Goal: Information Seeking & Learning: Learn about a topic

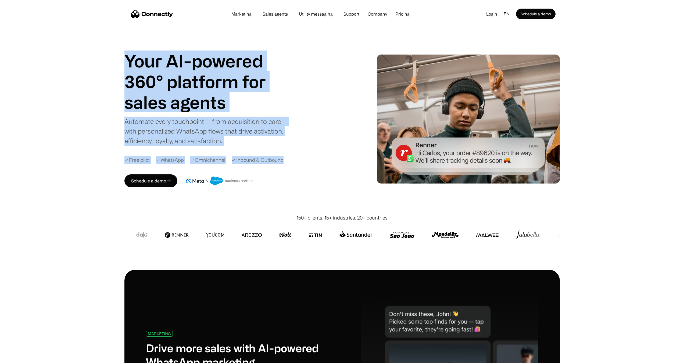
drag, startPoint x: 115, startPoint y: 62, endPoint x: 304, endPoint y: 152, distance: 209.4
click at [304, 152] on div "Your AI-powered 360° platform for sales agents support utility sales agents Aut…" at bounding box center [342, 119] width 684 height 191
click at [304, 152] on div "Your AI-powered 360° platform for sales agents support utility sales agents Aut…" at bounding box center [238, 119] width 226 height 137
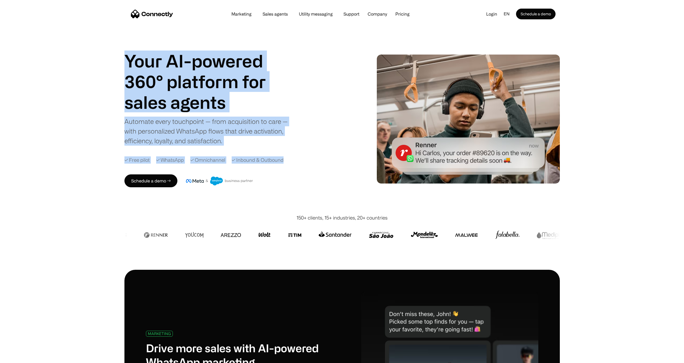
drag, startPoint x: 295, startPoint y: 154, endPoint x: 120, endPoint y: 54, distance: 201.0
click at [121, 55] on div "Your AI-powered 360° platform for sales agents support utility sales agents Aut…" at bounding box center [342, 119] width 684 height 191
click at [120, 54] on div "Your AI-powered 360° platform for sales agents support utility sales agents Aut…" at bounding box center [342, 119] width 684 height 191
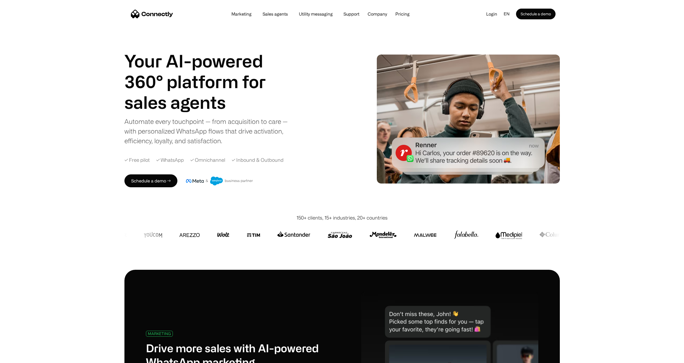
click at [405, 11] on div "Marketing Sales agents Utility messaging Support Company About us Careers Conta…" at bounding box center [321, 14] width 188 height 8
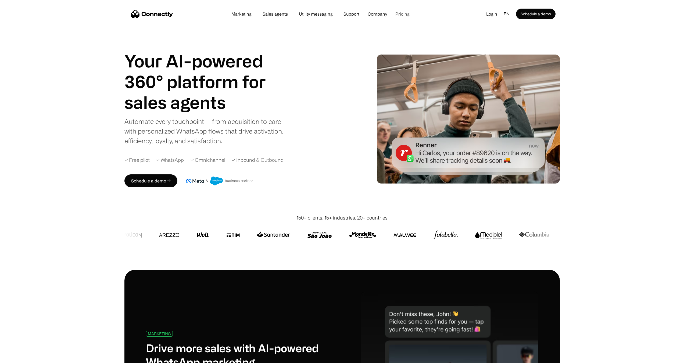
click at [404, 12] on link "Pricing" at bounding box center [402, 14] width 23 height 4
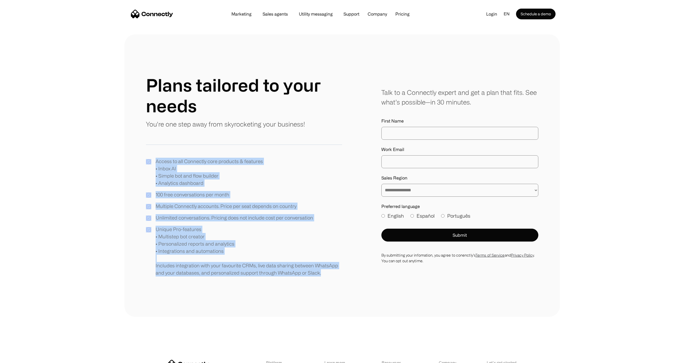
drag, startPoint x: 144, startPoint y: 160, endPoint x: 345, endPoint y: 287, distance: 237.8
click at [345, 287] on div "**********" at bounding box center [343, 175] width 436 height 283
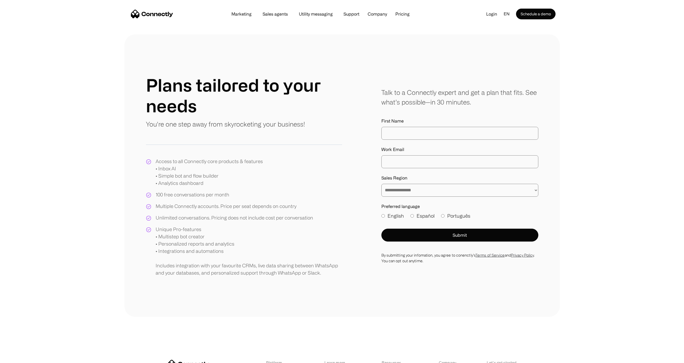
click at [397, 27] on section at bounding box center [342, 29] width 684 height 11
click at [400, 15] on link "Pricing" at bounding box center [402, 14] width 23 height 4
click at [349, 14] on link "Support" at bounding box center [351, 14] width 24 height 4
